Goal: Transaction & Acquisition: Book appointment/travel/reservation

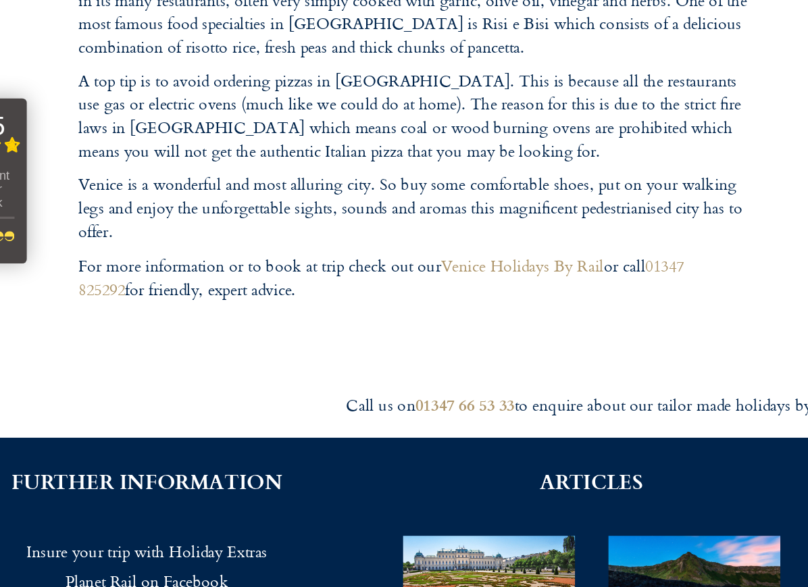
scroll to position [2527, 0]
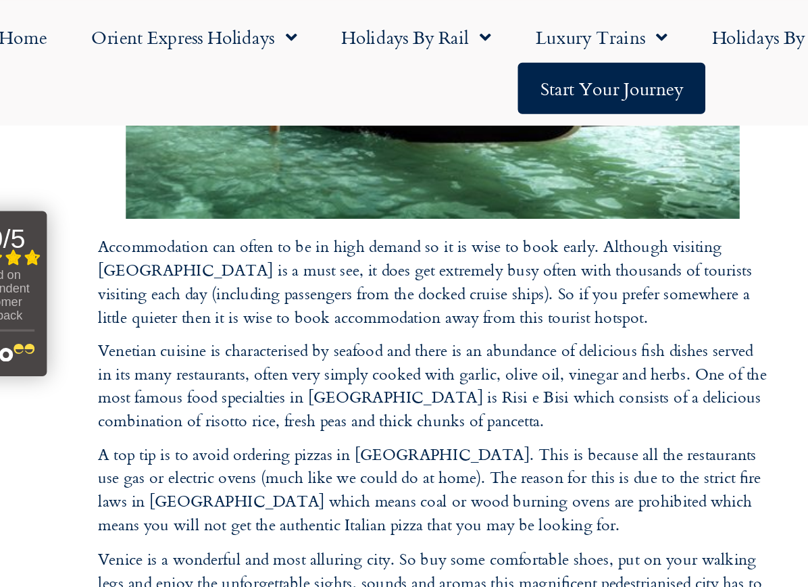
scroll to position [2511, 0]
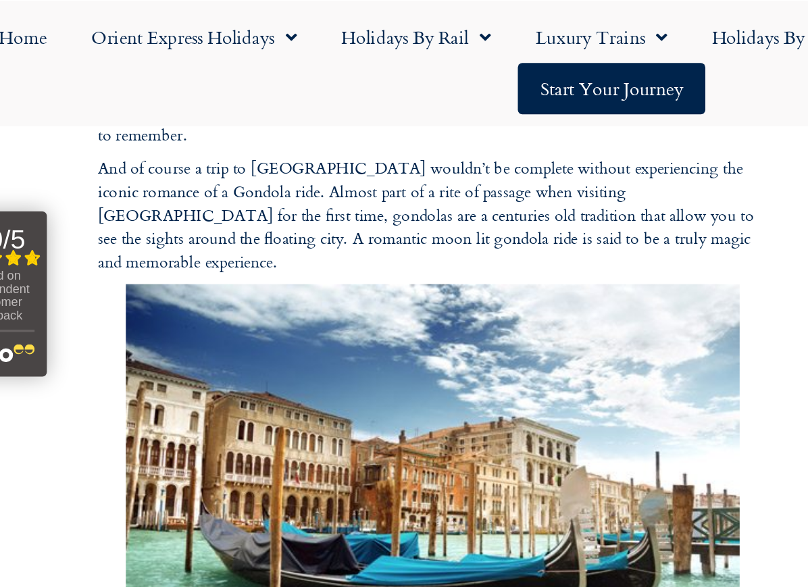
scroll to position [2228, 0]
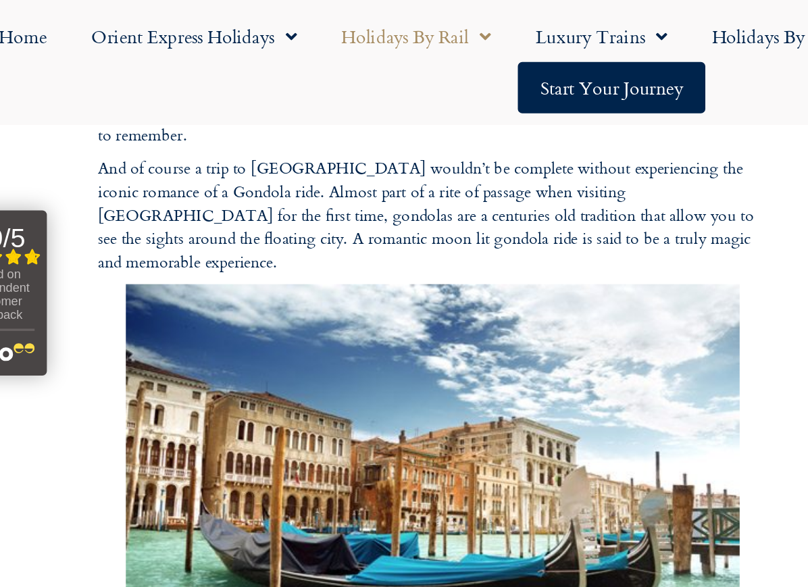
click at [299, 20] on link "Holidays by Rail" at bounding box center [286, 22] width 118 height 31
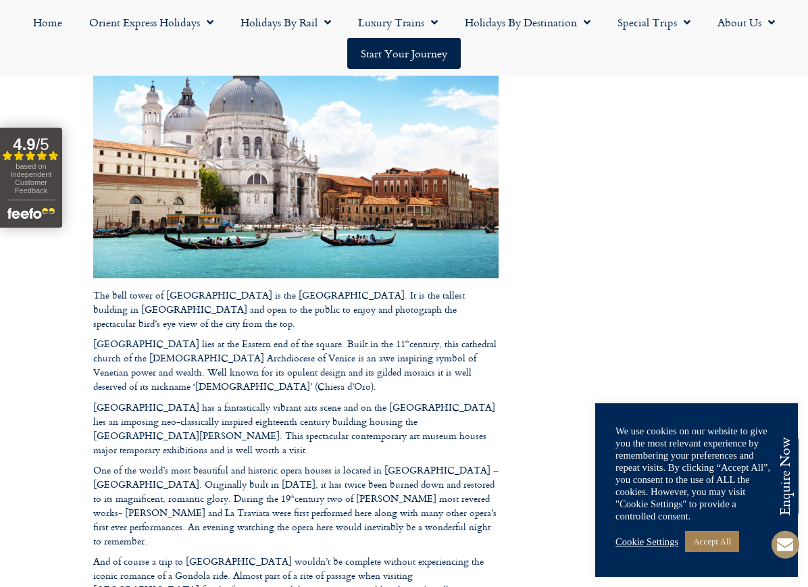
scroll to position [1768, 0]
click at [678, 18] on span "Menu" at bounding box center [684, 22] width 14 height 24
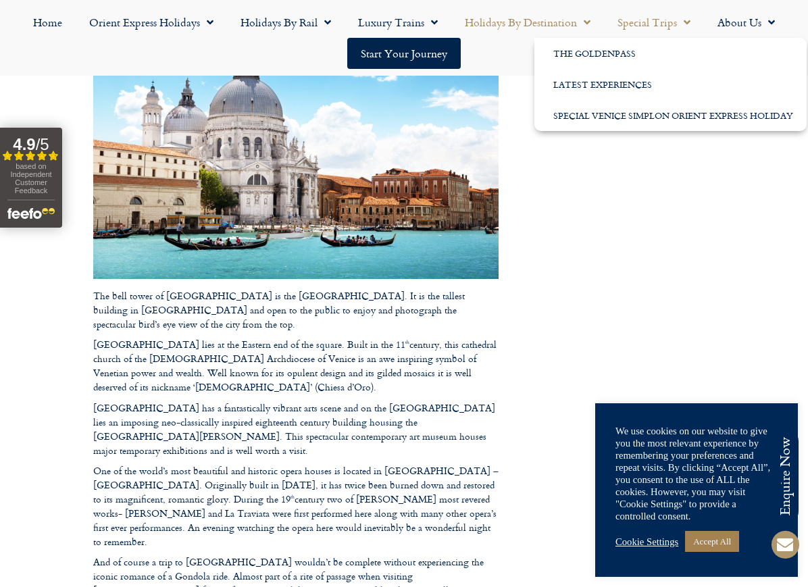
click at [572, 19] on link "Holidays by Destination" at bounding box center [527, 22] width 153 height 31
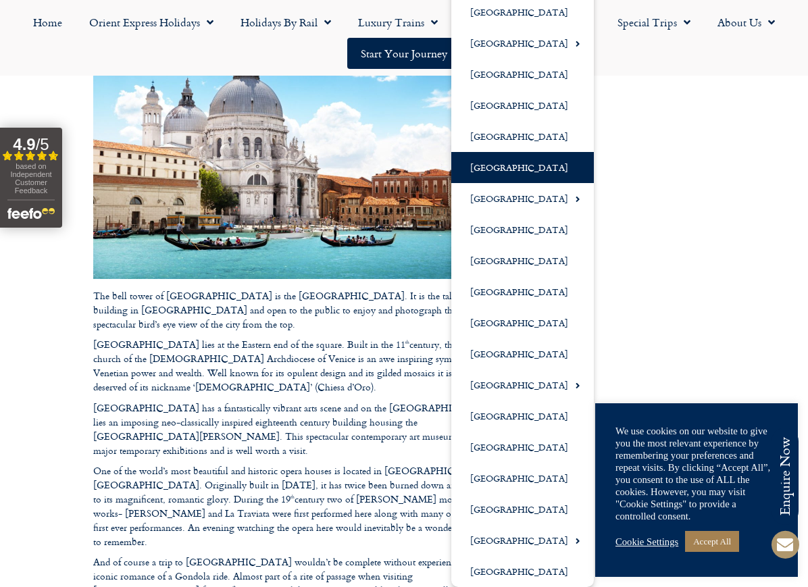
click at [485, 163] on link "[GEOGRAPHIC_DATA]" at bounding box center [522, 167] width 143 height 31
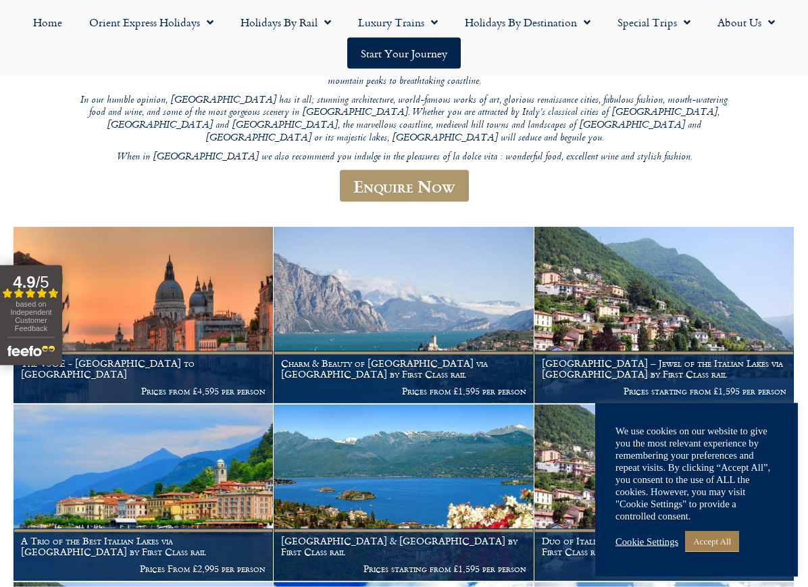
scroll to position [191, 0]
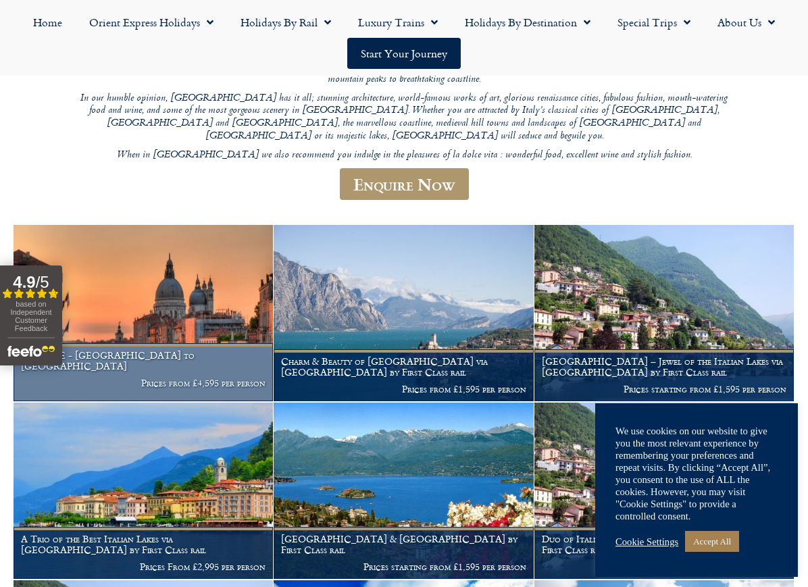
click at [183, 296] on img at bounding box center [143, 313] width 259 height 176
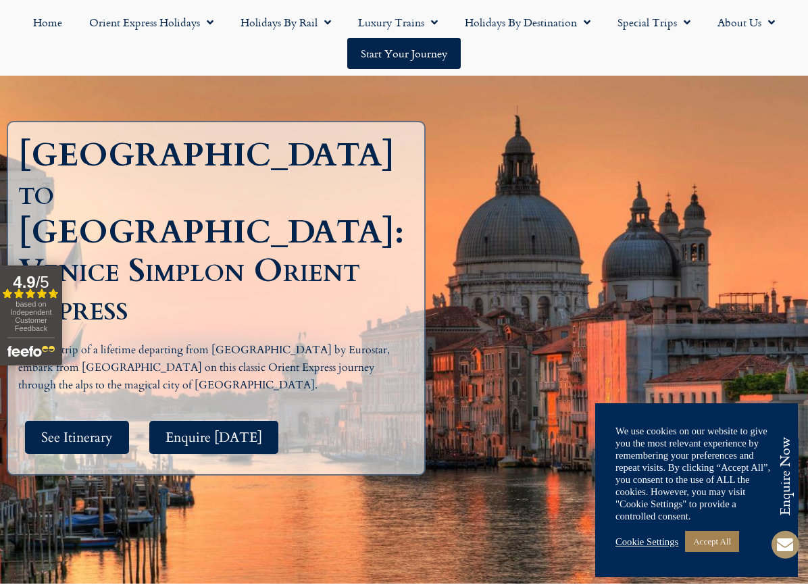
scroll to position [155, 0]
click at [93, 430] on span "See Itinerary" at bounding box center [77, 438] width 72 height 17
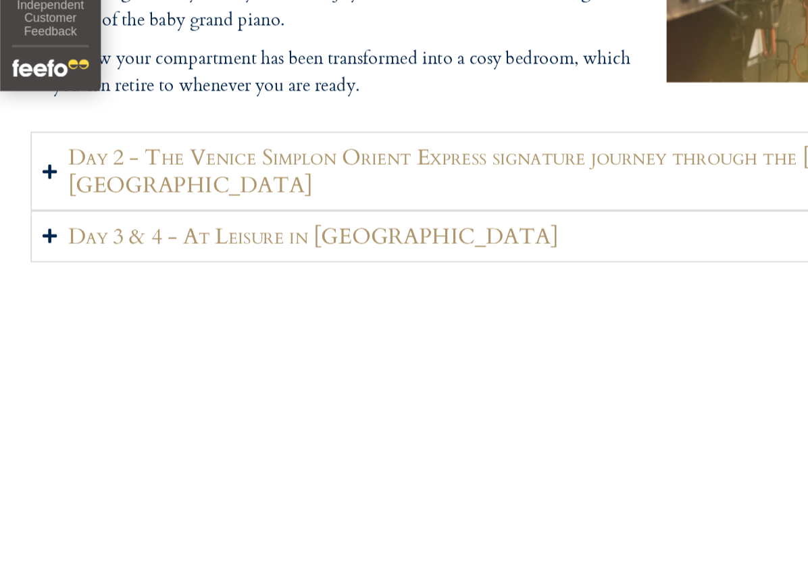
scroll to position [1870, 0]
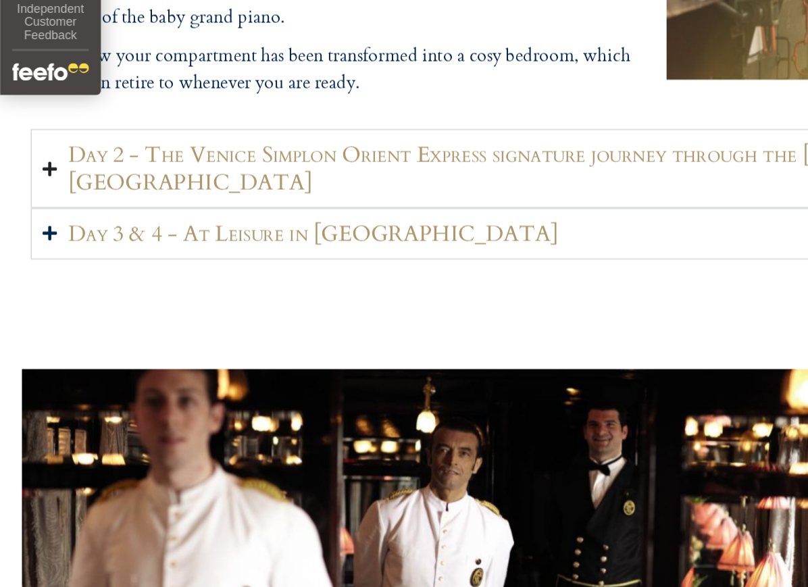
click at [393, 283] on h2 "Day 2 - The Venice Simplon Orient Express signature journey through the [GEOGRA…" at bounding box center [412, 300] width 740 height 34
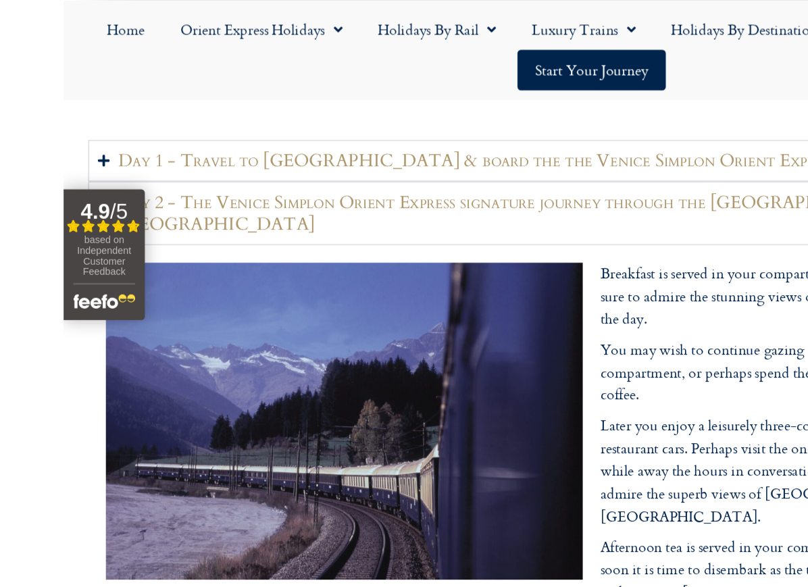
scroll to position [1603, 0]
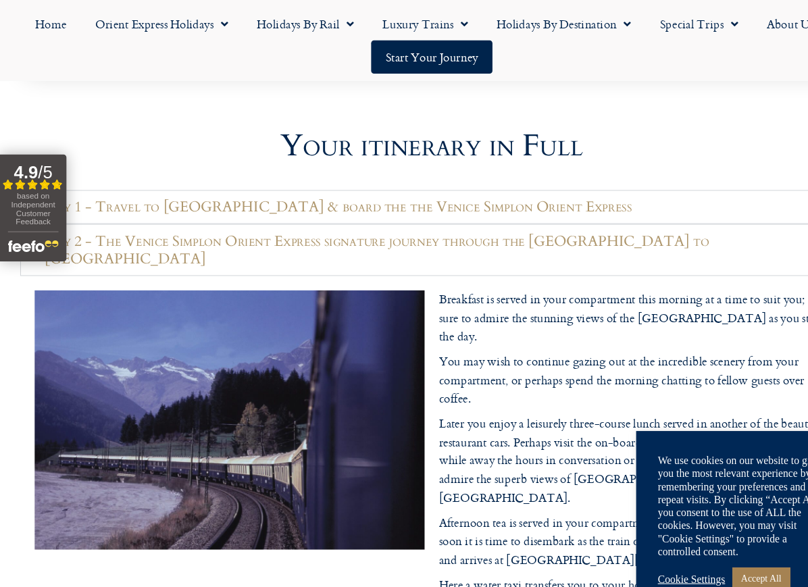
click at [721, 552] on link "Accept All" at bounding box center [712, 541] width 54 height 21
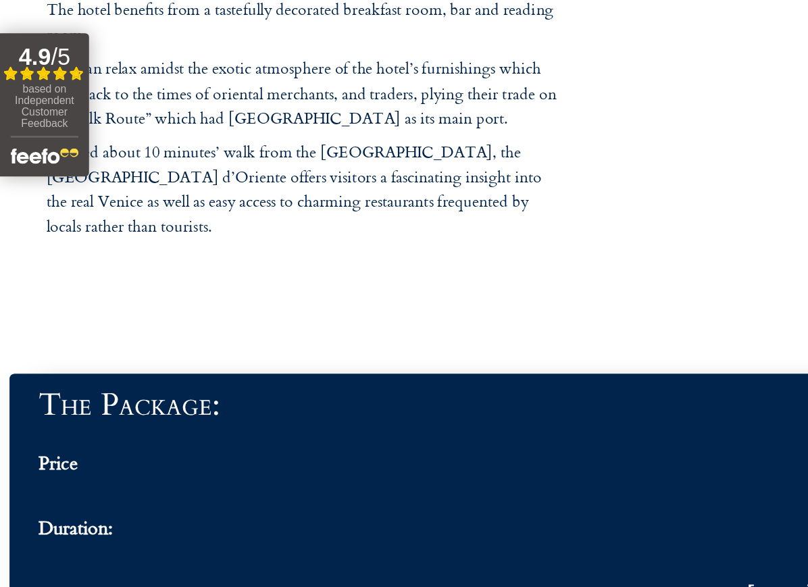
scroll to position [4171, 0]
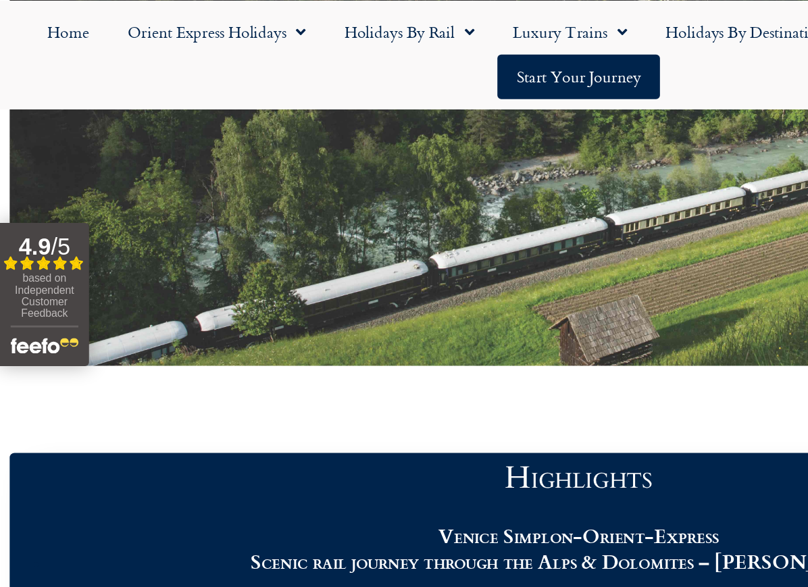
scroll to position [1122, 0]
